Goal: Information Seeking & Learning: Learn about a topic

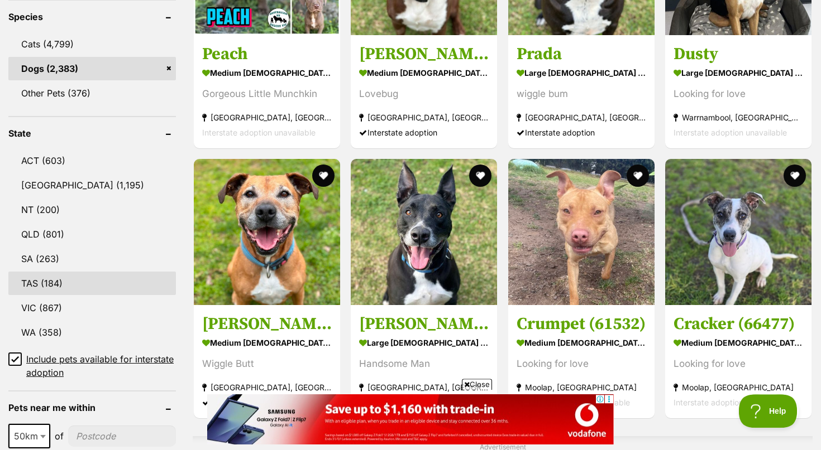
scroll to position [512, 0]
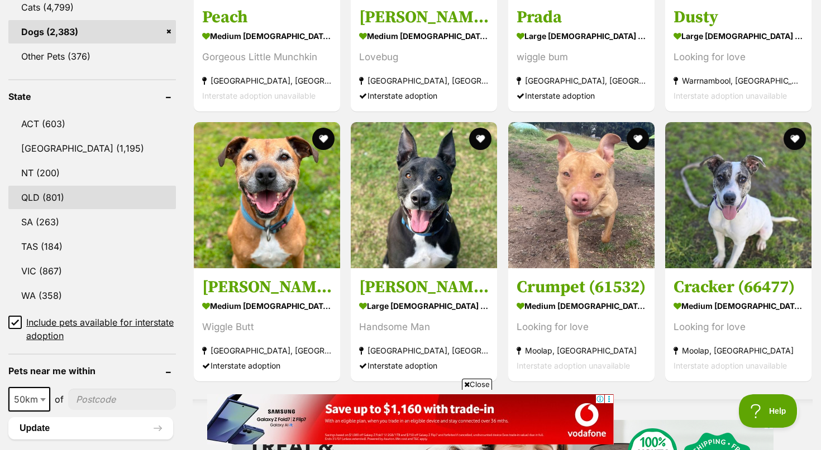
click at [46, 196] on link "QLD (801)" at bounding box center [91, 197] width 167 height 23
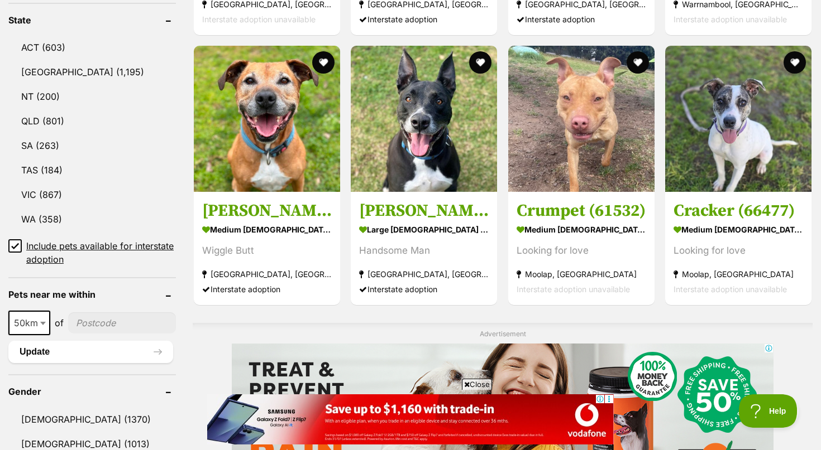
scroll to position [683, 0]
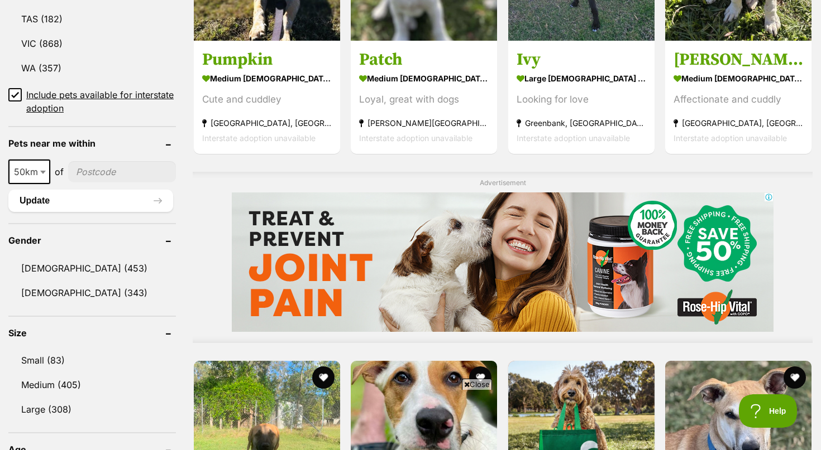
scroll to position [854, 0]
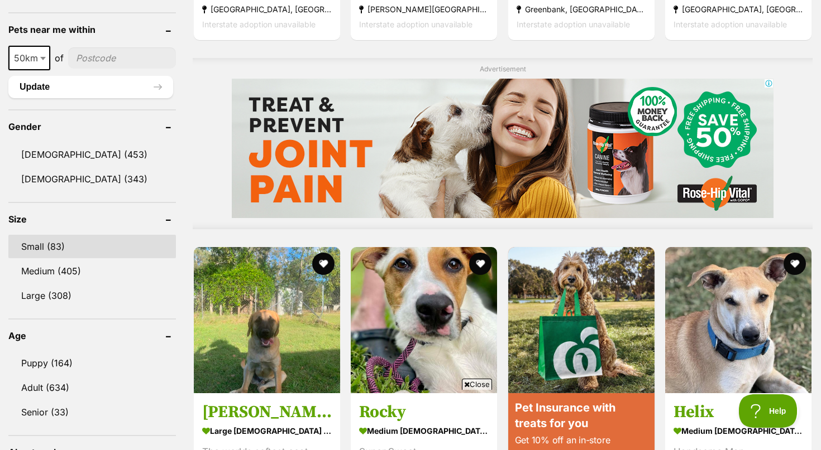
click at [51, 245] on link "Small (83)" at bounding box center [91, 246] width 167 height 23
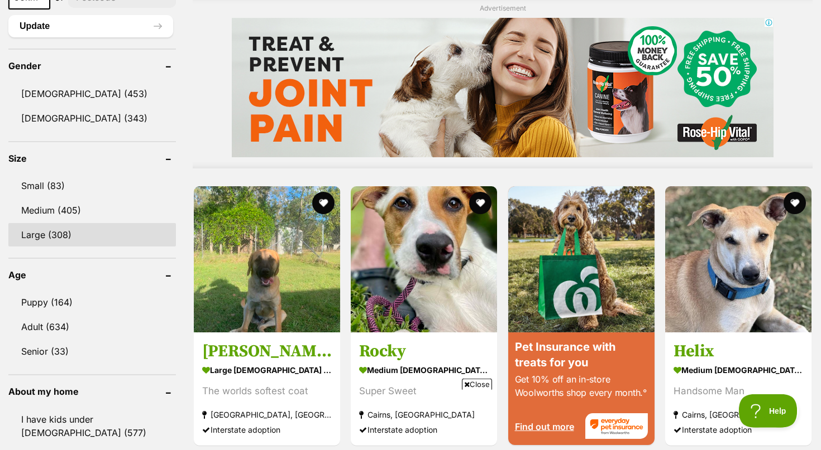
scroll to position [967, 0]
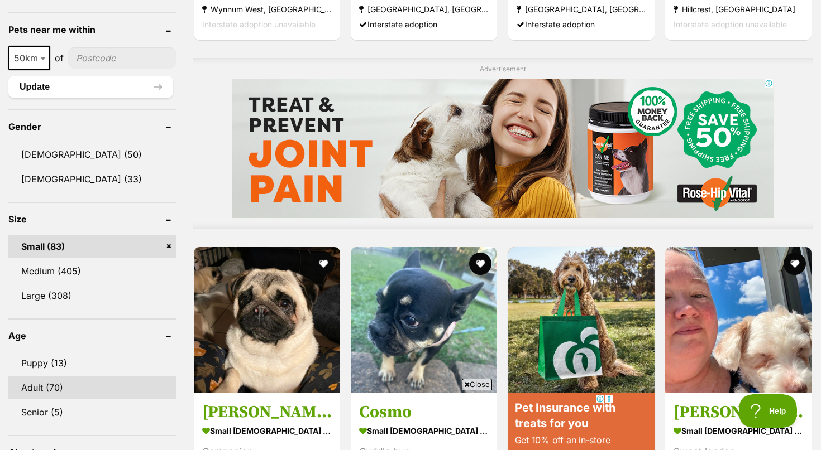
click at [46, 388] on link "Adult (70)" at bounding box center [91, 387] width 167 height 23
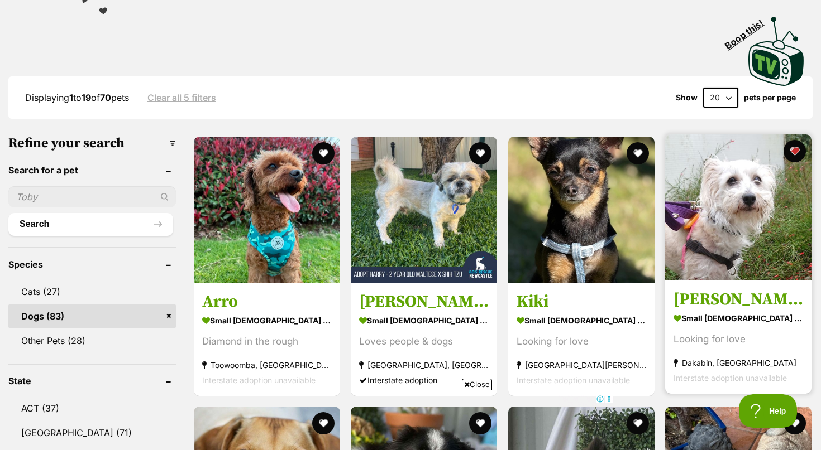
click at [734, 228] on img at bounding box center [738, 208] width 146 height 146
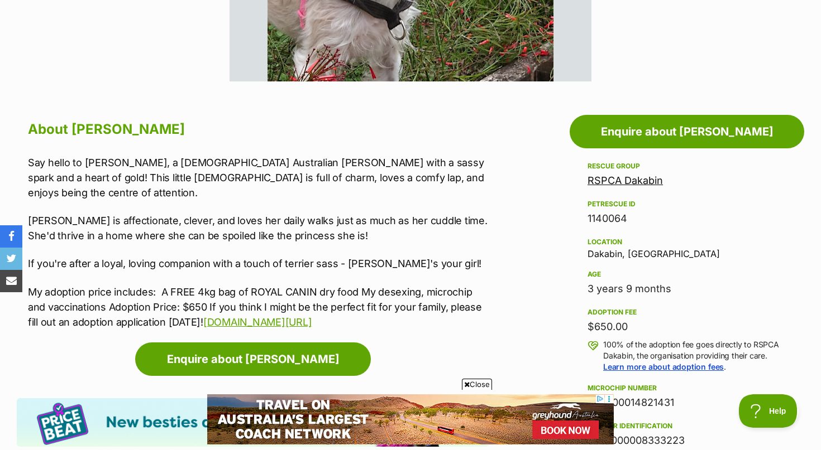
scroll to position [57, 0]
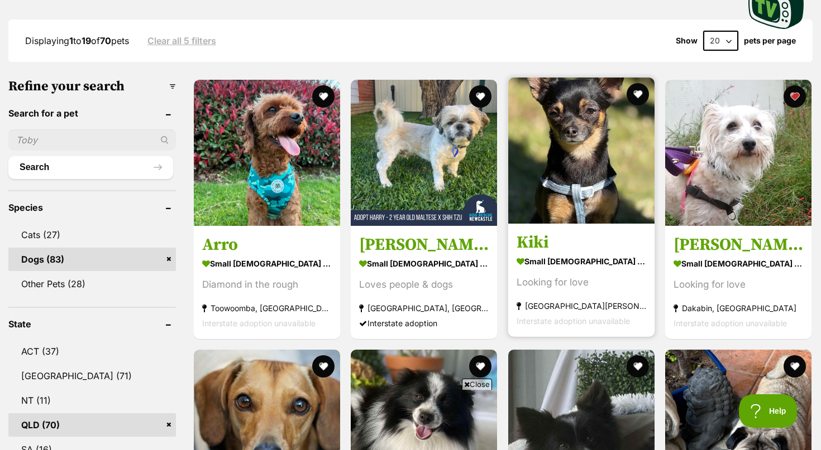
click at [571, 166] on img at bounding box center [581, 151] width 146 height 146
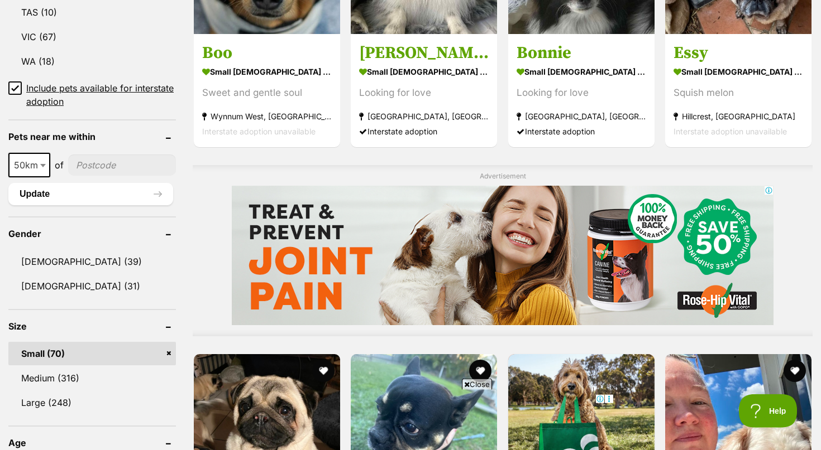
scroll to position [968, 0]
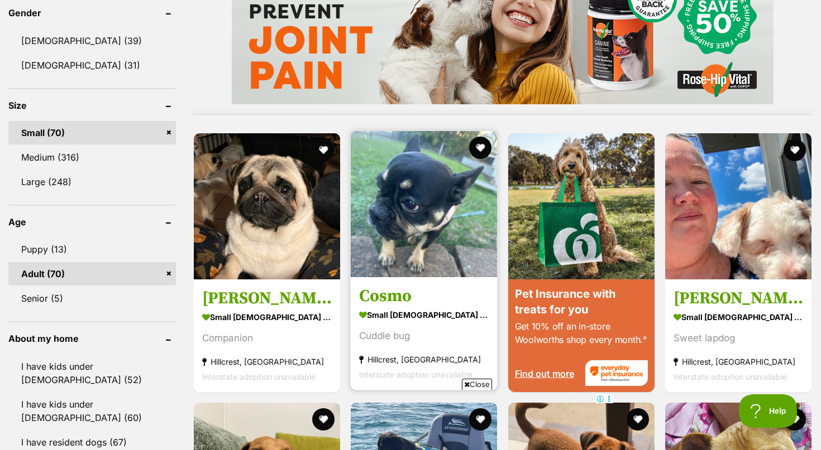
click at [430, 213] on img at bounding box center [424, 204] width 146 height 146
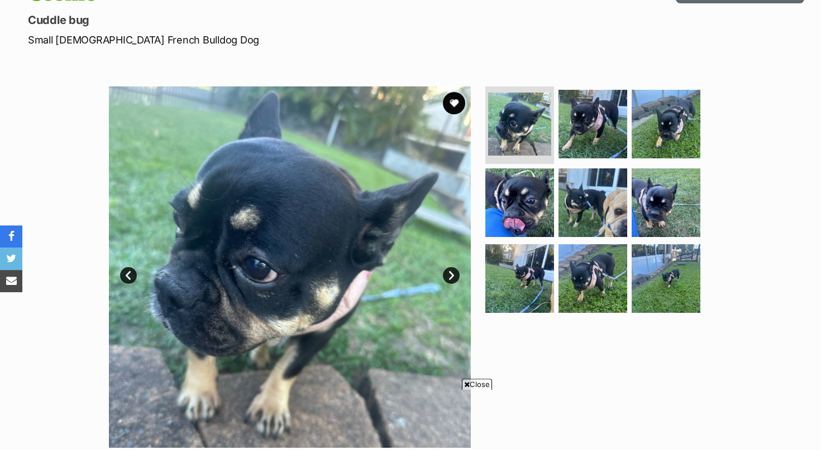
scroll to position [114, 0]
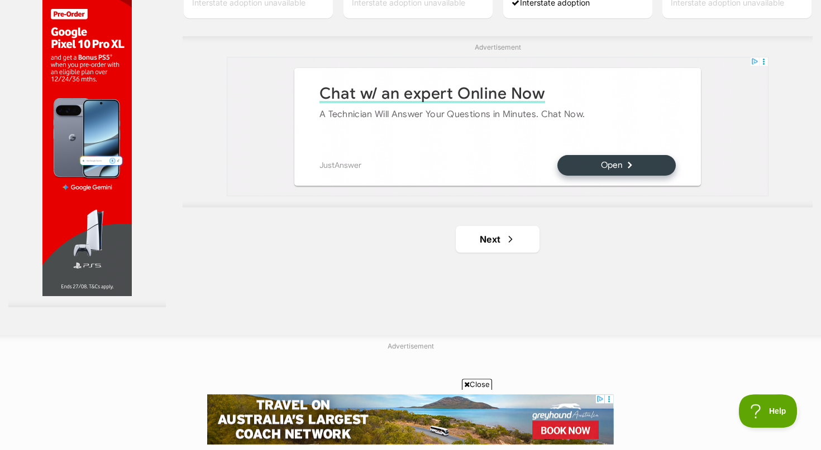
scroll to position [2050, 0]
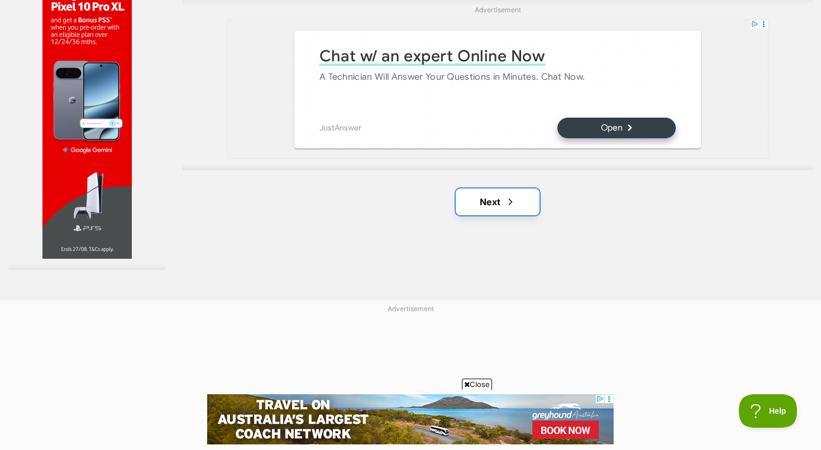
click at [490, 203] on link "Next" at bounding box center [498, 202] width 84 height 27
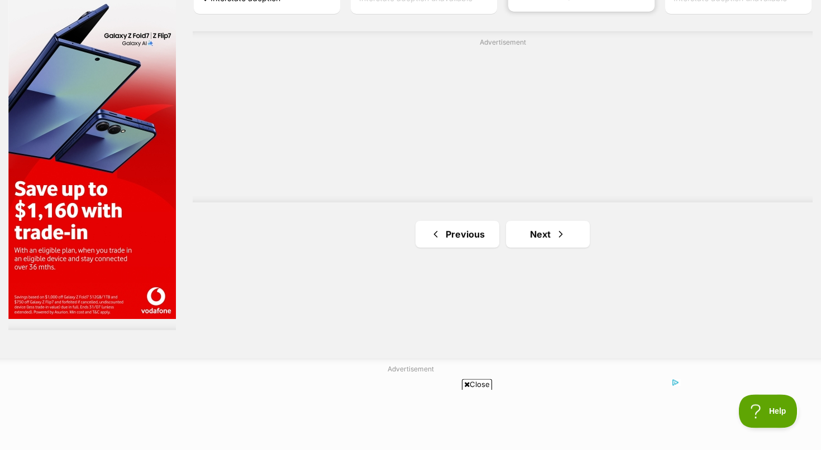
scroll to position [2050, 0]
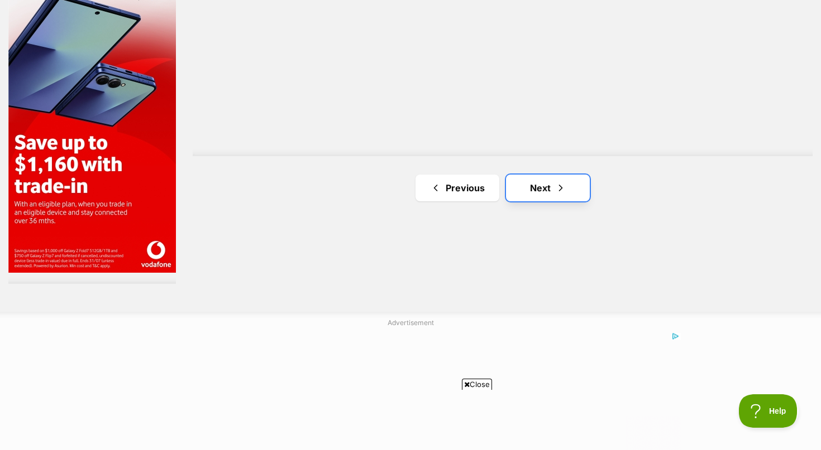
click at [544, 186] on link "Next" at bounding box center [548, 188] width 84 height 27
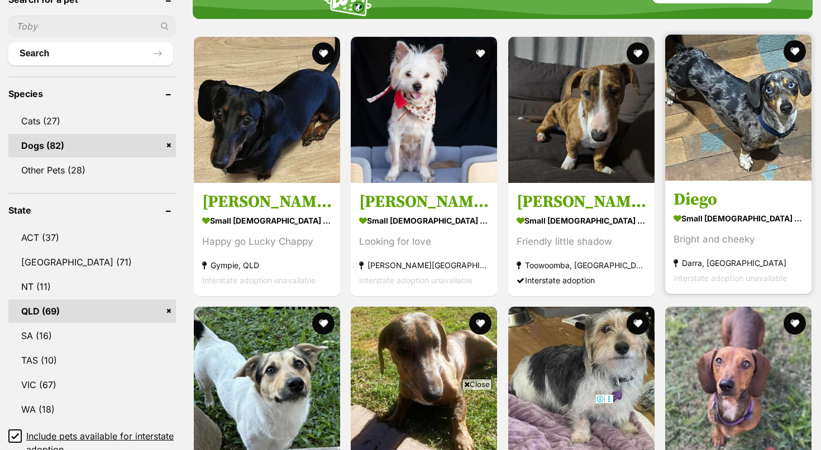
click at [754, 124] on img at bounding box center [738, 108] width 146 height 146
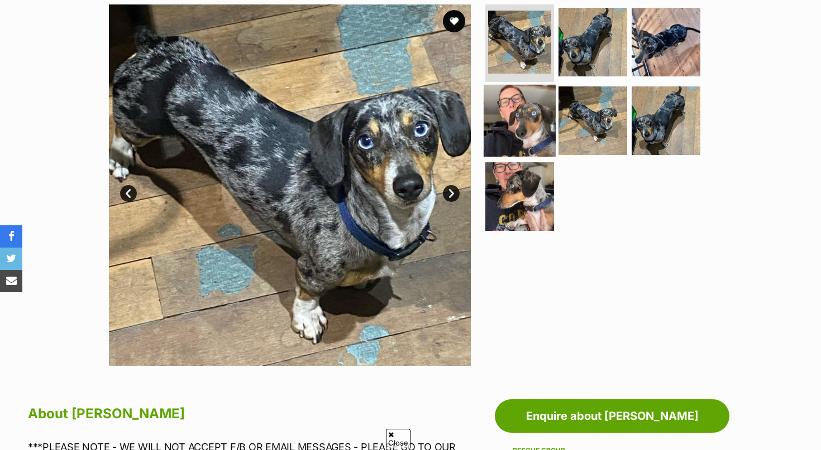
scroll to position [228, 0]
click at [524, 133] on img at bounding box center [519, 121] width 72 height 72
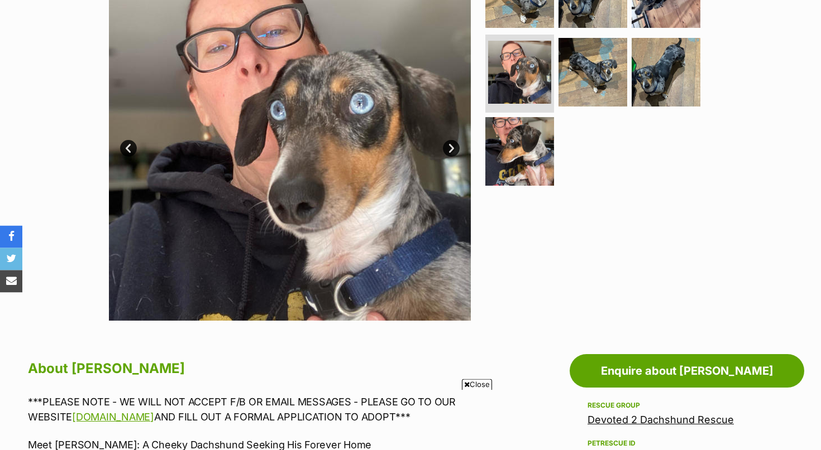
scroll to position [0, 0]
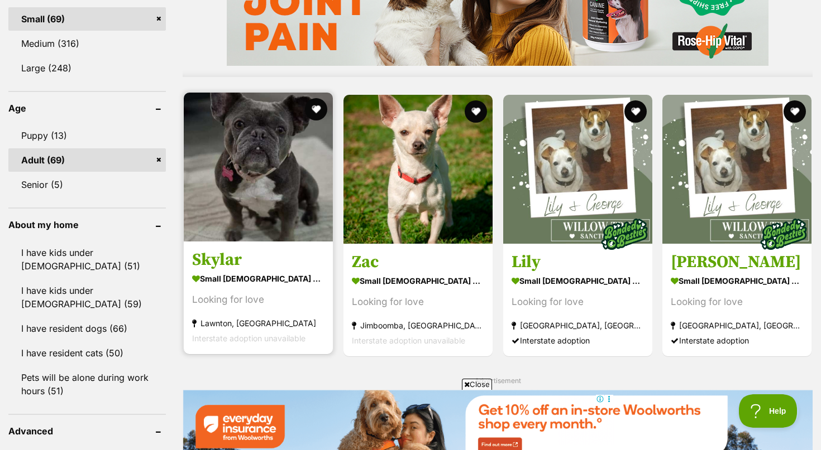
click at [265, 155] on img at bounding box center [258, 167] width 149 height 149
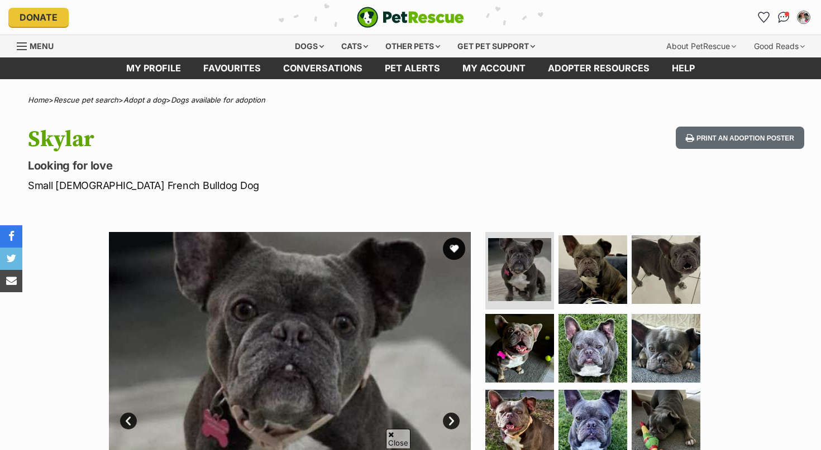
scroll to position [171, 0]
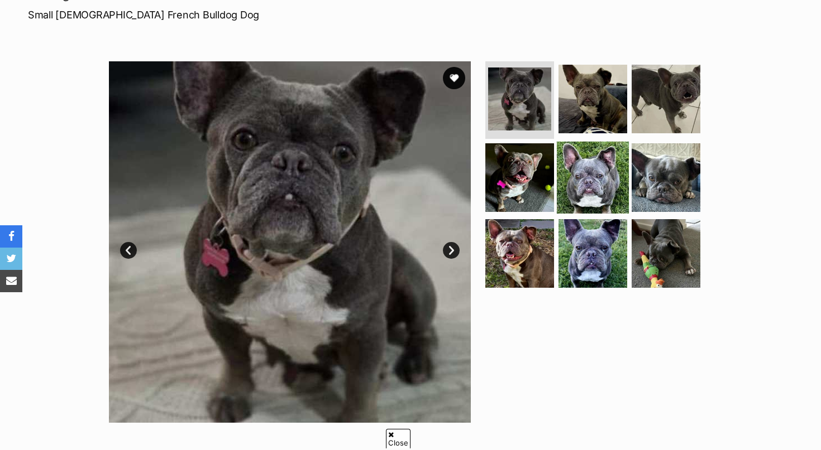
click at [590, 189] on img at bounding box center [593, 178] width 72 height 72
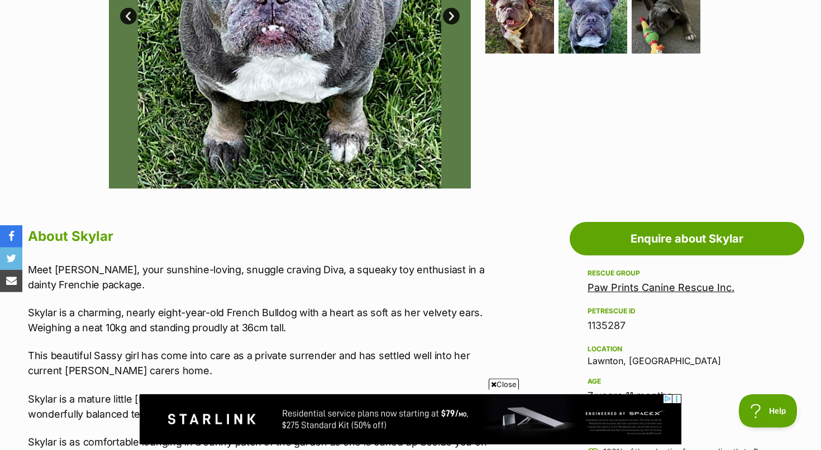
scroll to position [399, 0]
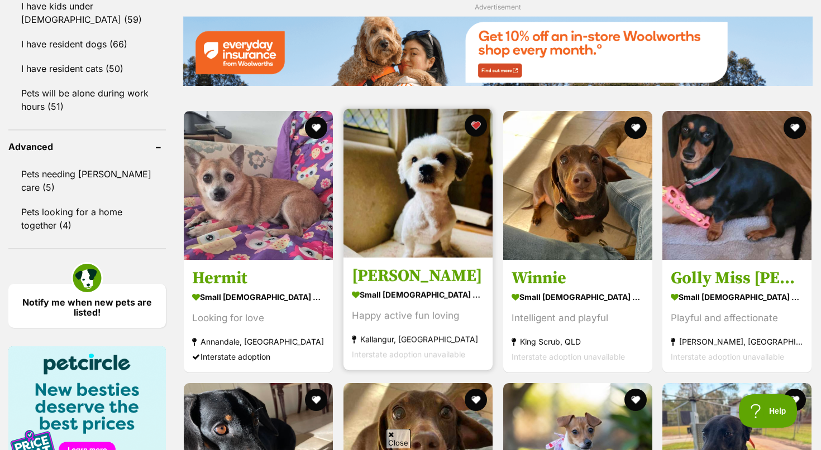
click at [421, 182] on img at bounding box center [417, 183] width 149 height 149
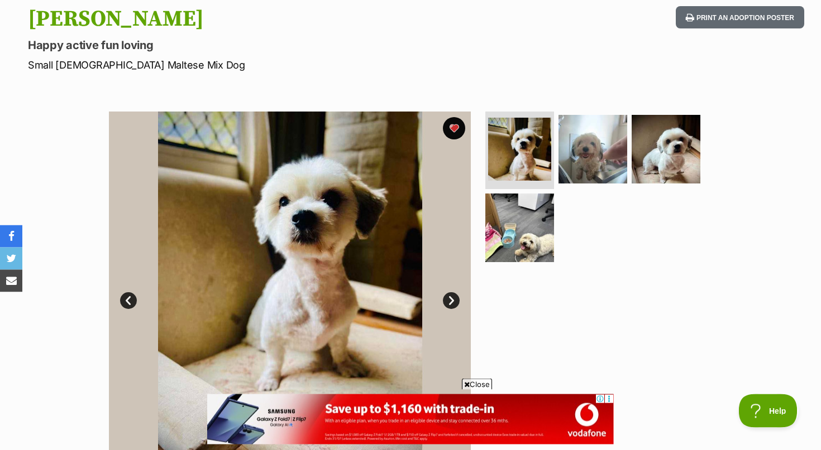
scroll to position [114, 0]
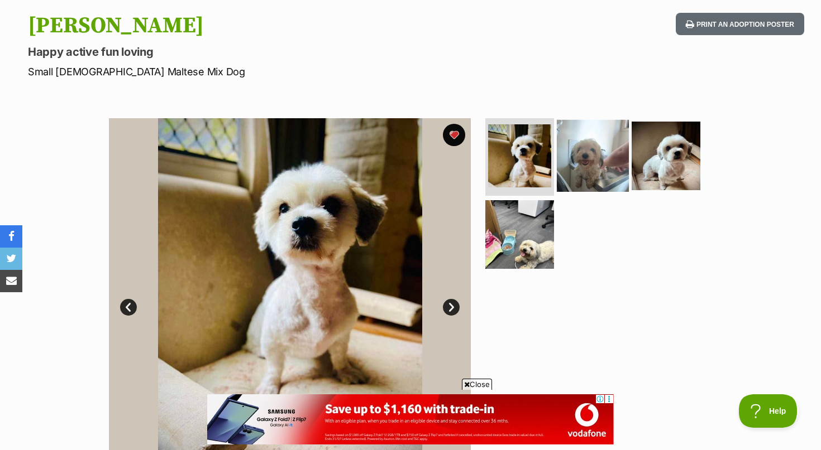
click at [579, 155] on img at bounding box center [593, 155] width 72 height 72
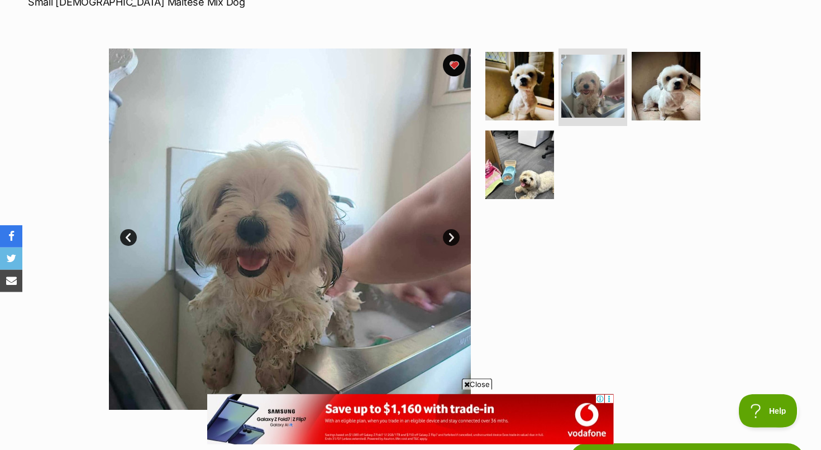
scroll to position [228, 0]
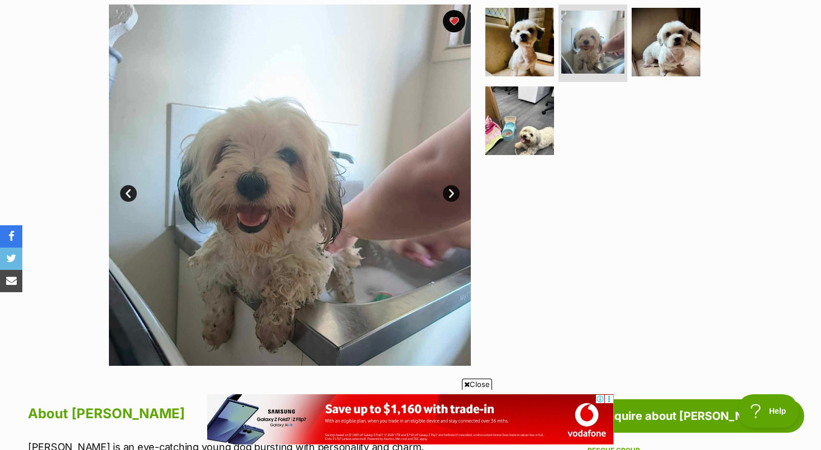
click at [449, 194] on link "Next" at bounding box center [451, 193] width 17 height 17
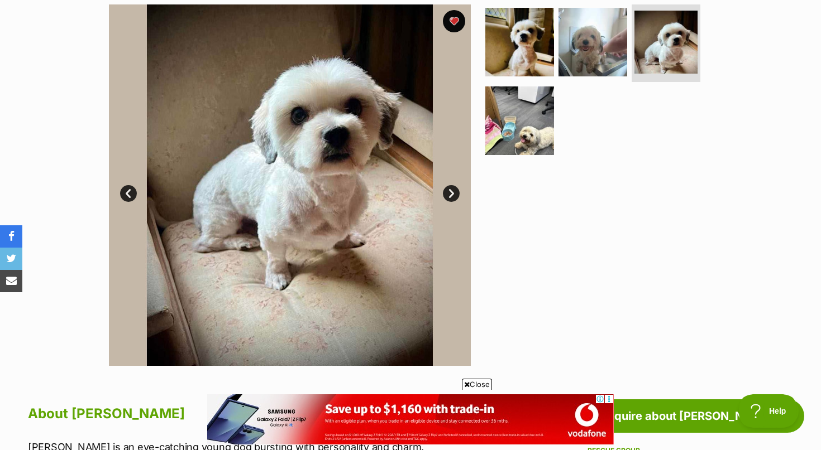
click at [448, 194] on link "Next" at bounding box center [451, 193] width 17 height 17
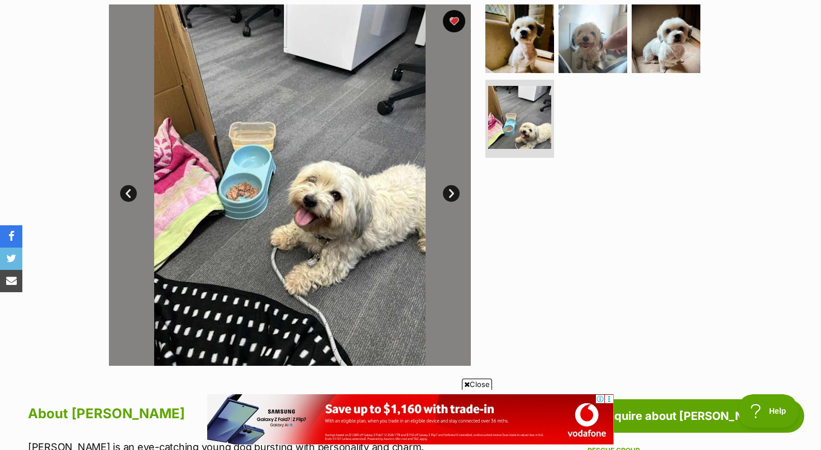
click at [126, 194] on link "Prev" at bounding box center [128, 193] width 17 height 17
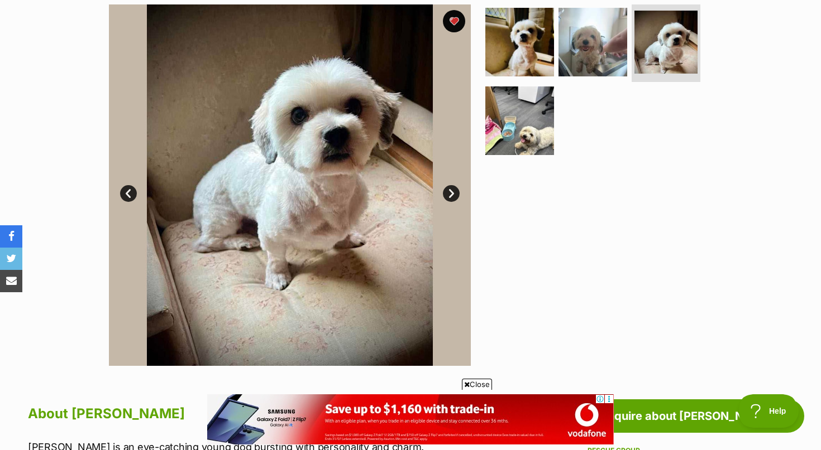
click at [126, 194] on link "Prev" at bounding box center [128, 193] width 17 height 17
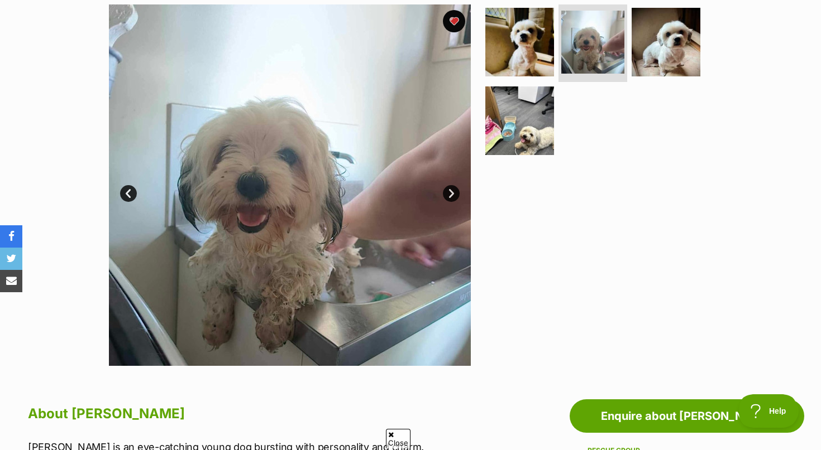
scroll to position [0, 0]
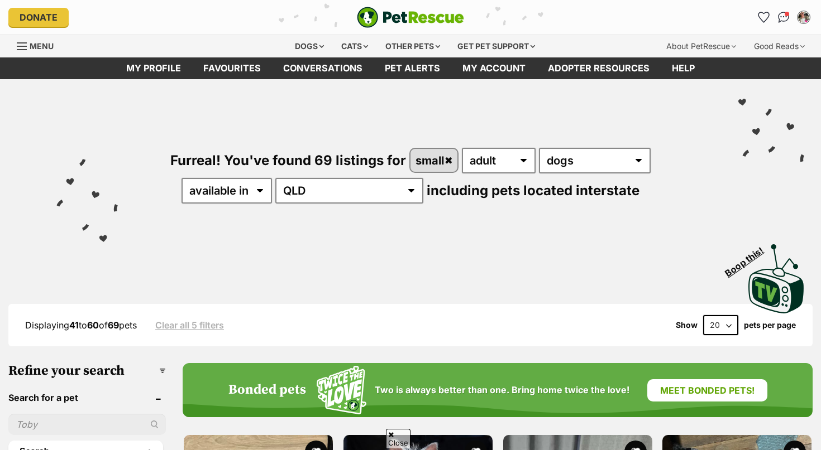
scroll to position [1480, 0]
